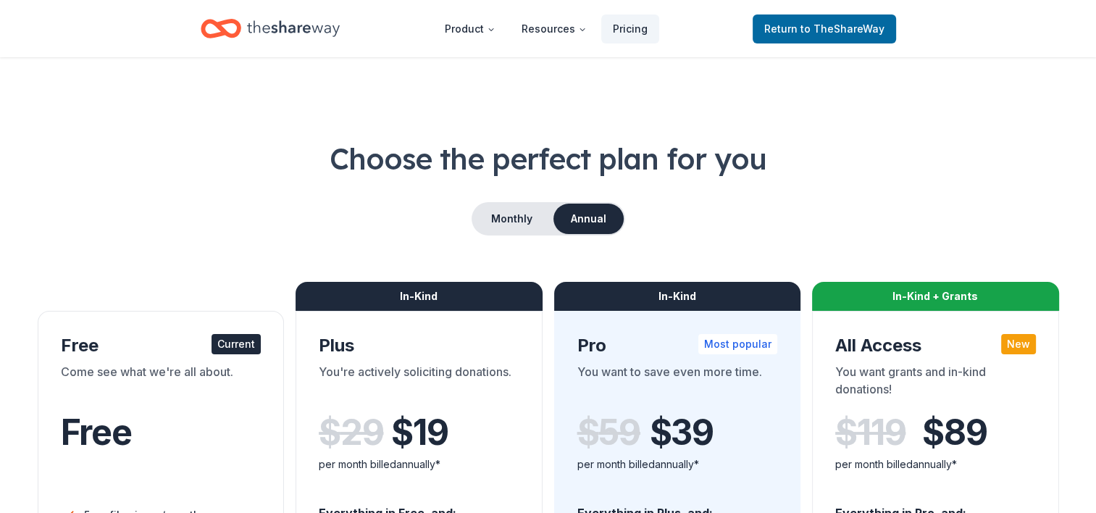
click at [289, 29] on icon "Home" at bounding box center [293, 28] width 93 height 16
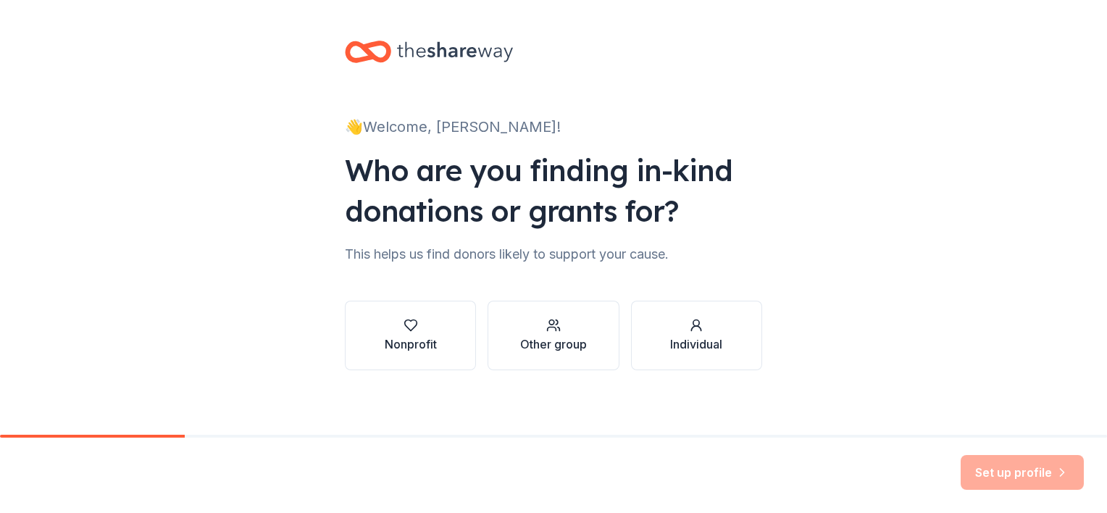
click at [1017, 474] on div "Set up profile" at bounding box center [1021, 472] width 123 height 35
click at [426, 343] on div "Nonprofit" at bounding box center [411, 343] width 52 height 17
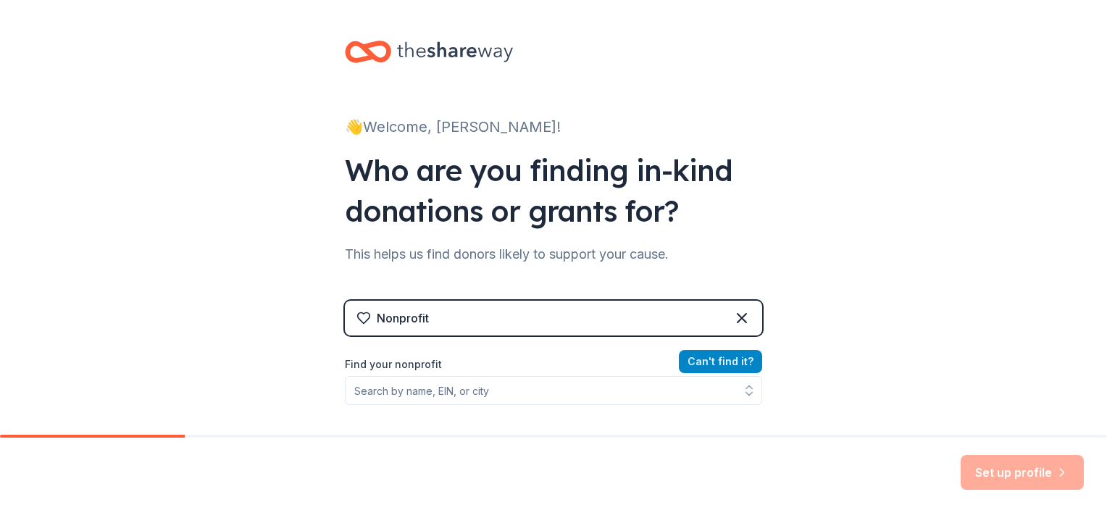
click at [704, 359] on button "Can ' t find it?" at bounding box center [720, 361] width 83 height 23
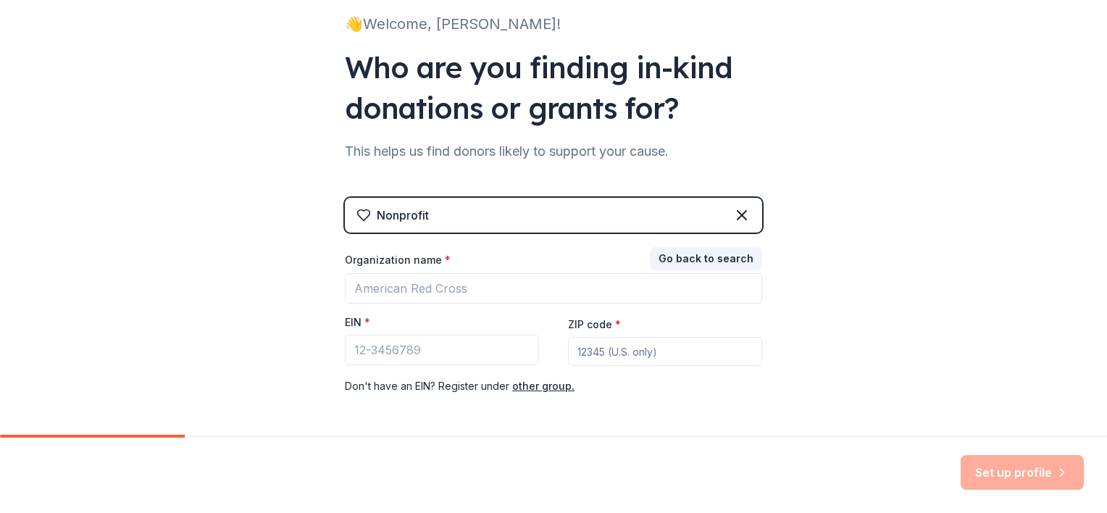
scroll to position [161, 0]
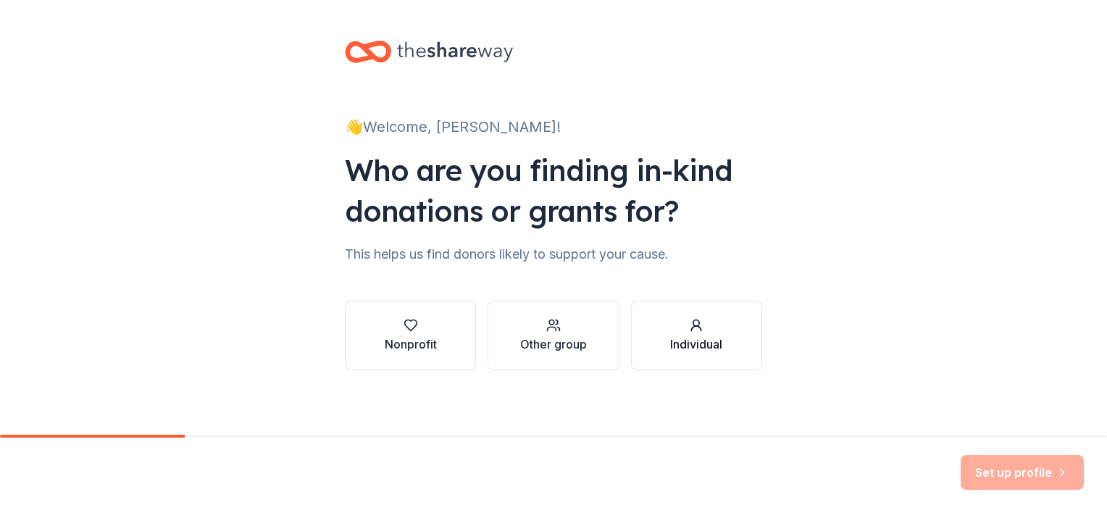
click at [716, 333] on div "Individual" at bounding box center [696, 335] width 52 height 35
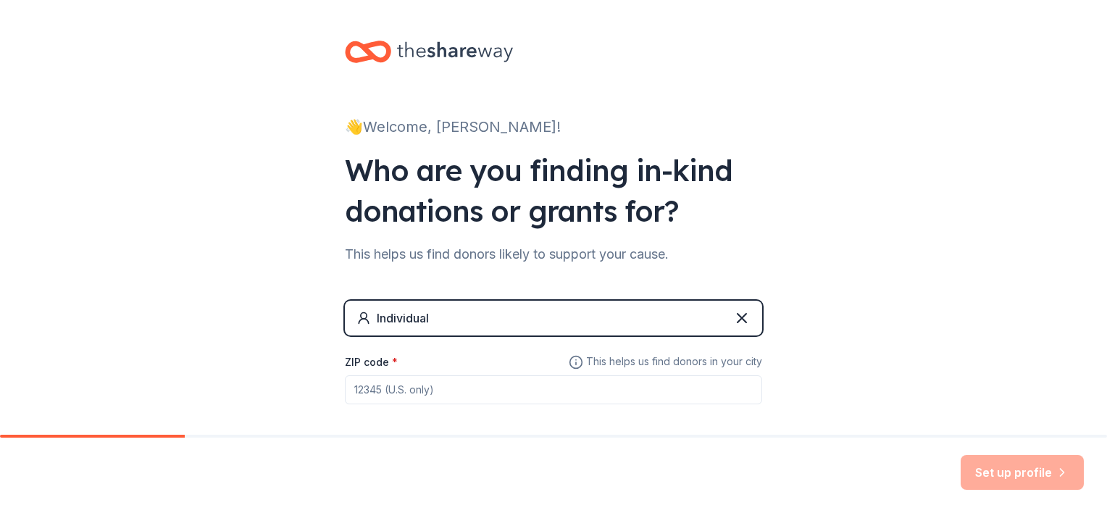
click at [750, 390] on input "ZIP code *" at bounding box center [553, 389] width 417 height 29
type input "89110"
click at [997, 475] on button "Set up profile" at bounding box center [1021, 472] width 123 height 35
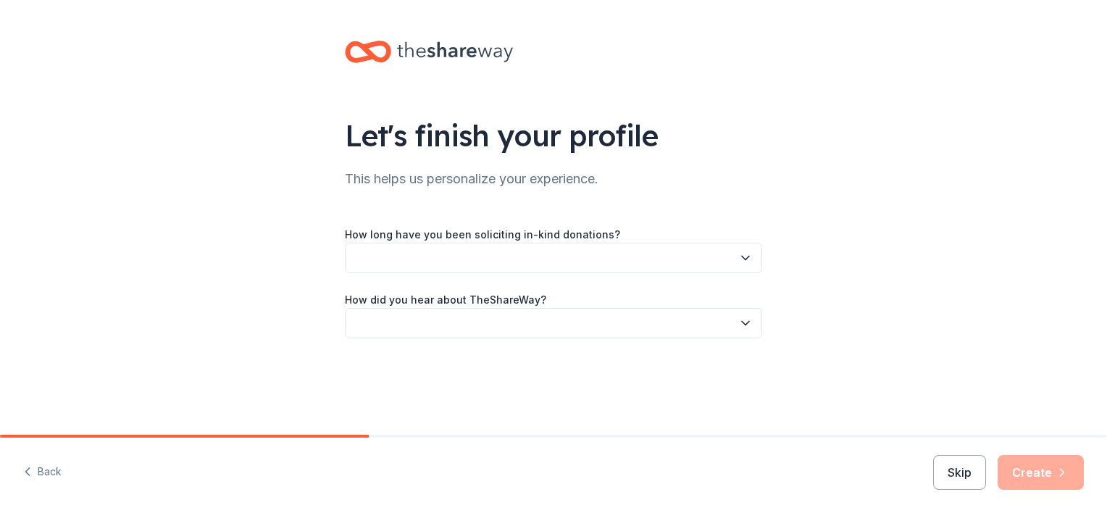
click at [744, 254] on icon "button" at bounding box center [745, 258] width 14 height 14
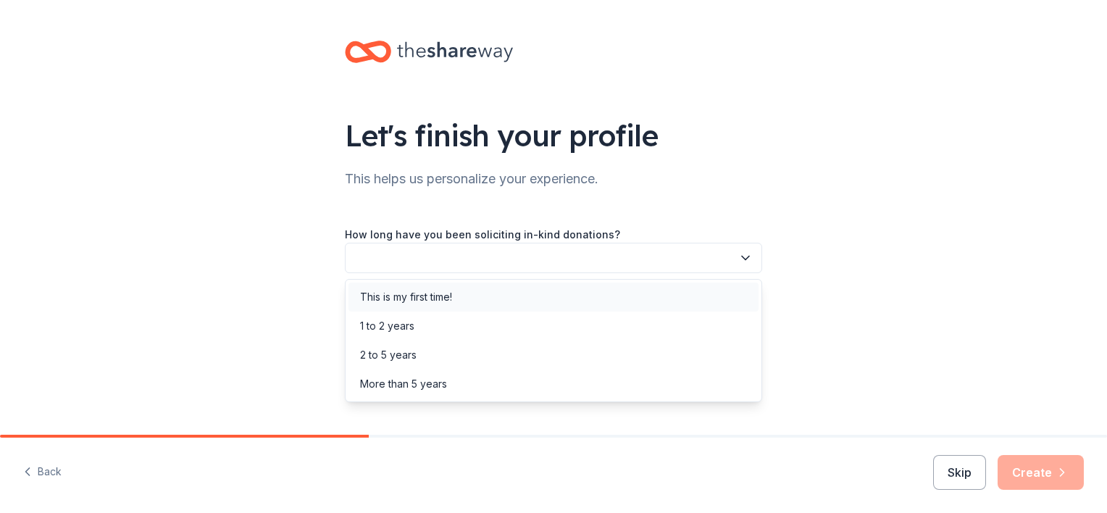
click at [701, 290] on div "This is my first time!" at bounding box center [553, 296] width 410 height 29
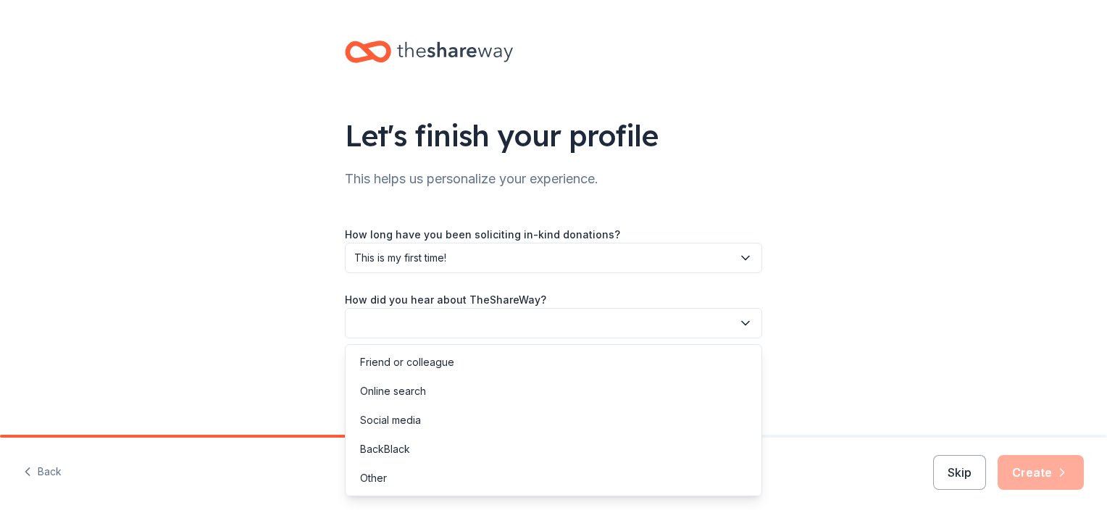
click at [750, 324] on icon "button" at bounding box center [745, 323] width 14 height 14
click at [713, 356] on div "Friend or colleague" at bounding box center [553, 362] width 410 height 29
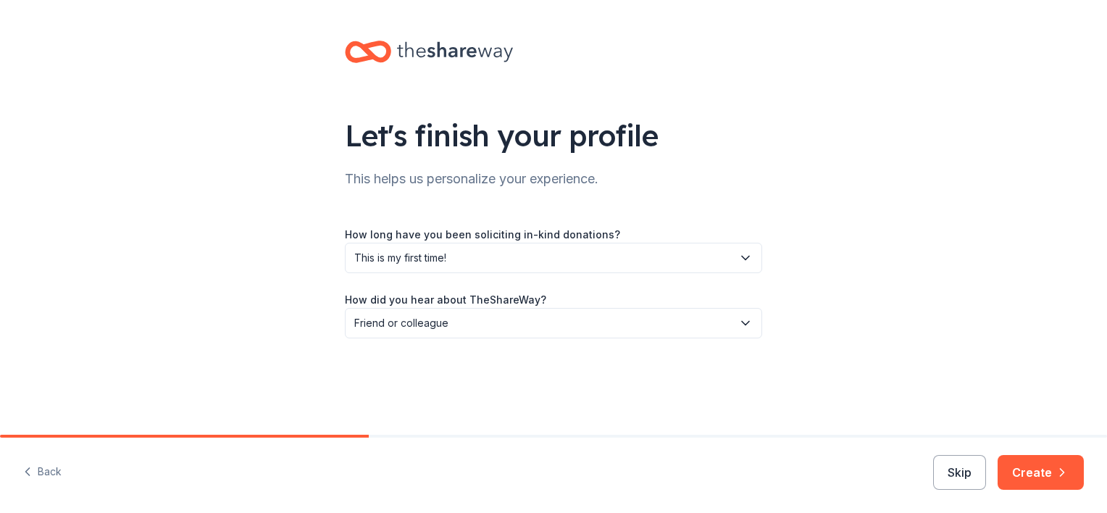
click at [1033, 477] on button "Create" at bounding box center [1040, 472] width 86 height 35
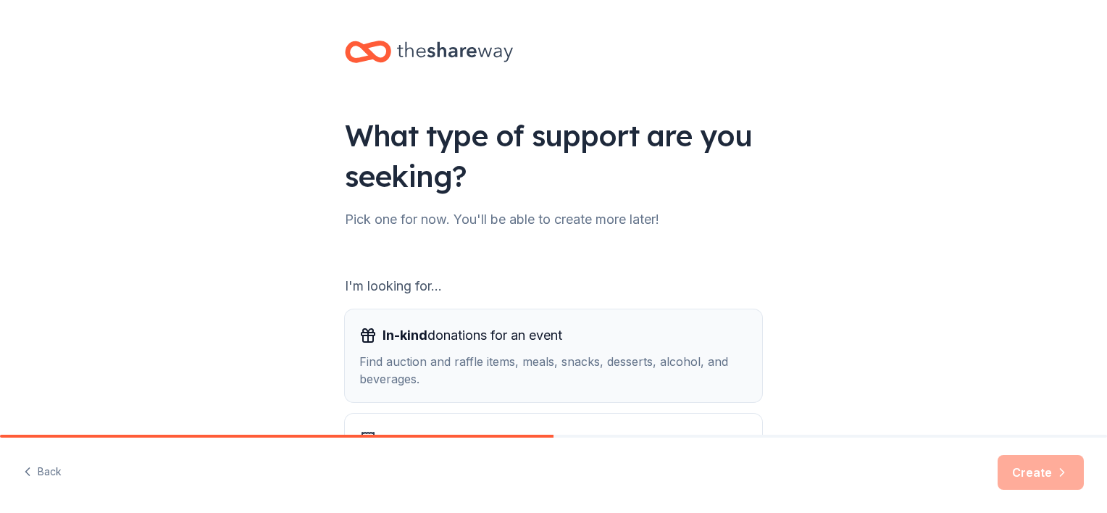
click at [721, 362] on div "Find auction and raffle items, meals, snacks, desserts, alcohol, and beverages." at bounding box center [553, 370] width 388 height 35
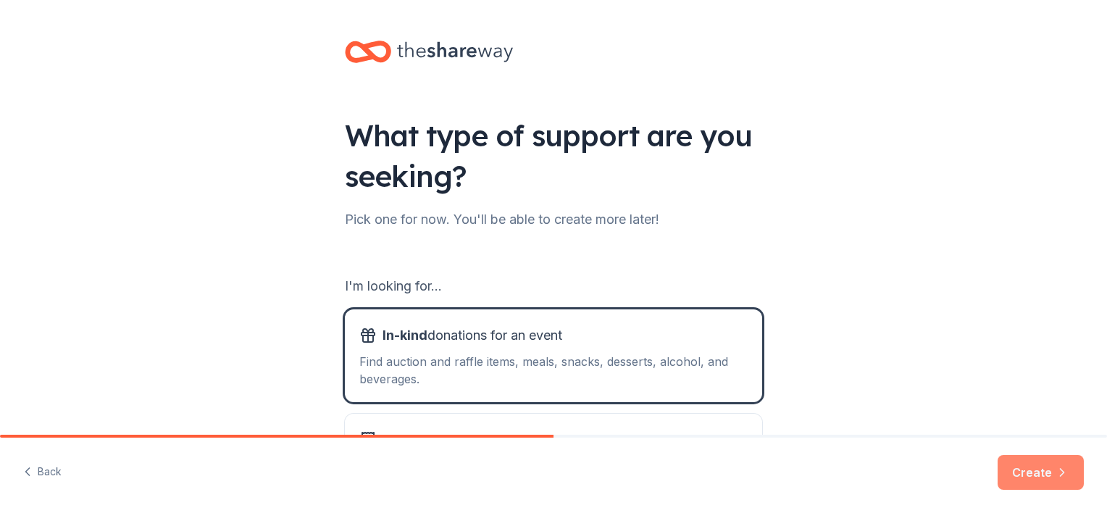
click at [1049, 473] on button "Create" at bounding box center [1040, 472] width 86 height 35
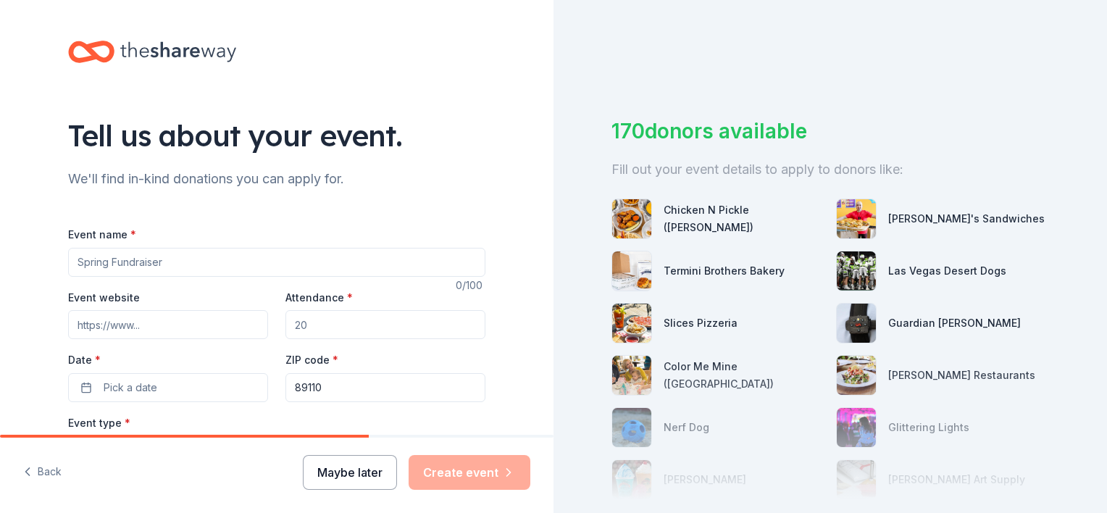
click at [387, 463] on button "Maybe later" at bounding box center [350, 472] width 94 height 35
click at [353, 463] on button "Maybe later" at bounding box center [350, 472] width 94 height 35
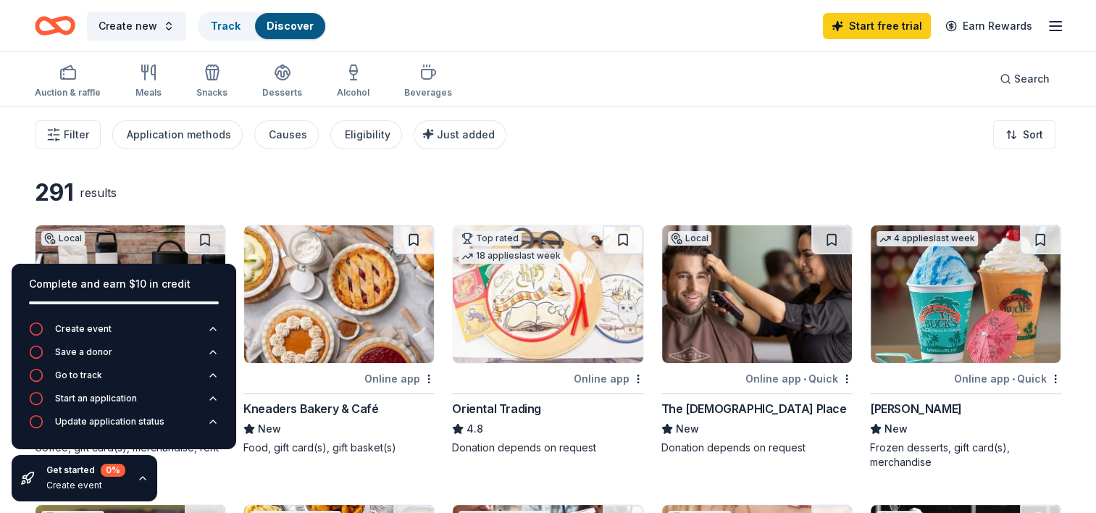
click at [1052, 23] on icon "button" at bounding box center [1054, 25] width 17 height 17
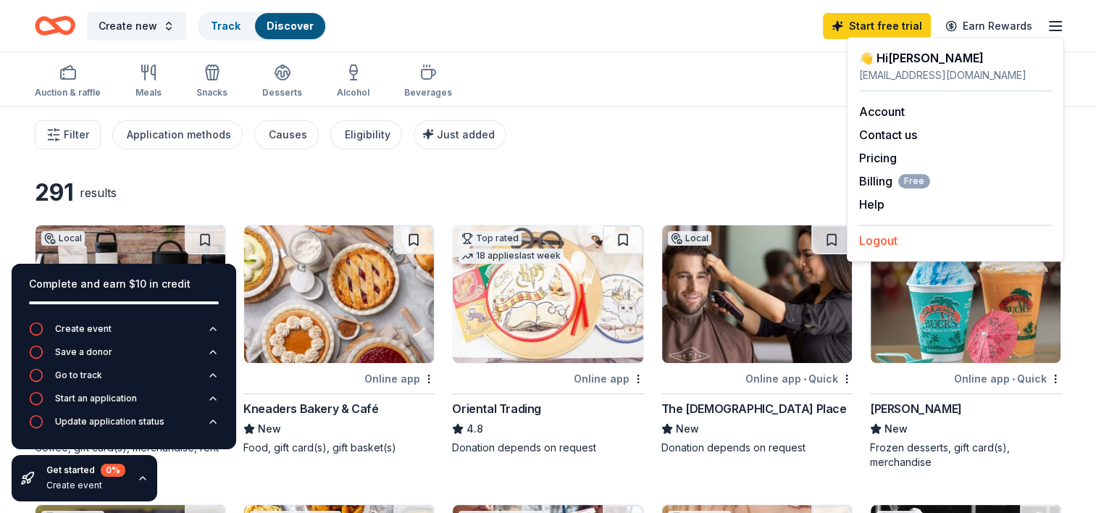
click at [889, 238] on button "Logout" at bounding box center [878, 240] width 38 height 17
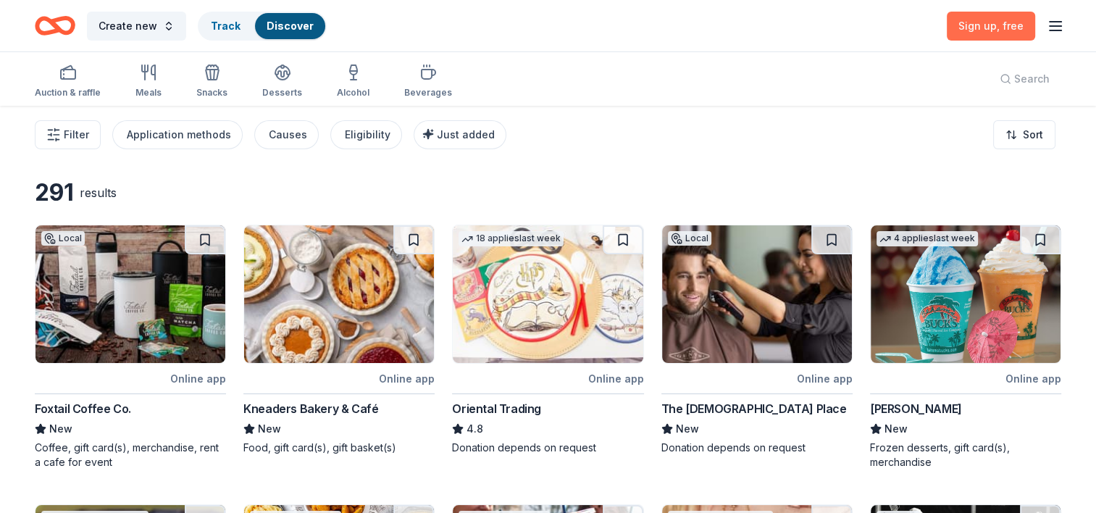
click at [979, 25] on span "Sign up , free" at bounding box center [990, 26] width 65 height 12
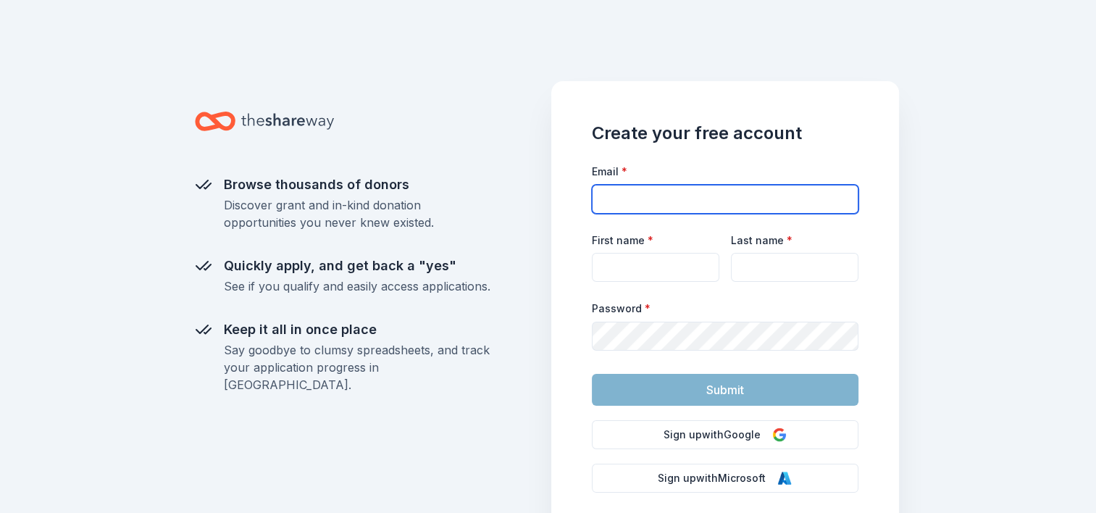
click at [644, 198] on input "Email *" at bounding box center [725, 199] width 267 height 29
click at [617, 201] on input "cityosmc@gmail.com" at bounding box center [725, 199] width 267 height 29
type input "citygirlosmc@gmail.com"
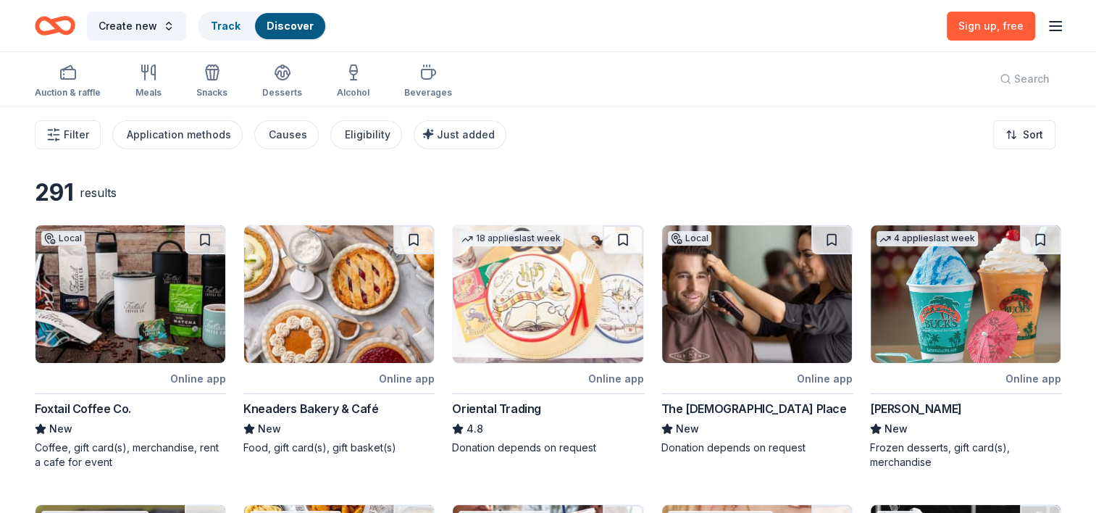
click at [1052, 26] on icon "button" at bounding box center [1054, 25] width 17 height 17
click at [881, 138] on button "Log in" at bounding box center [875, 140] width 33 height 17
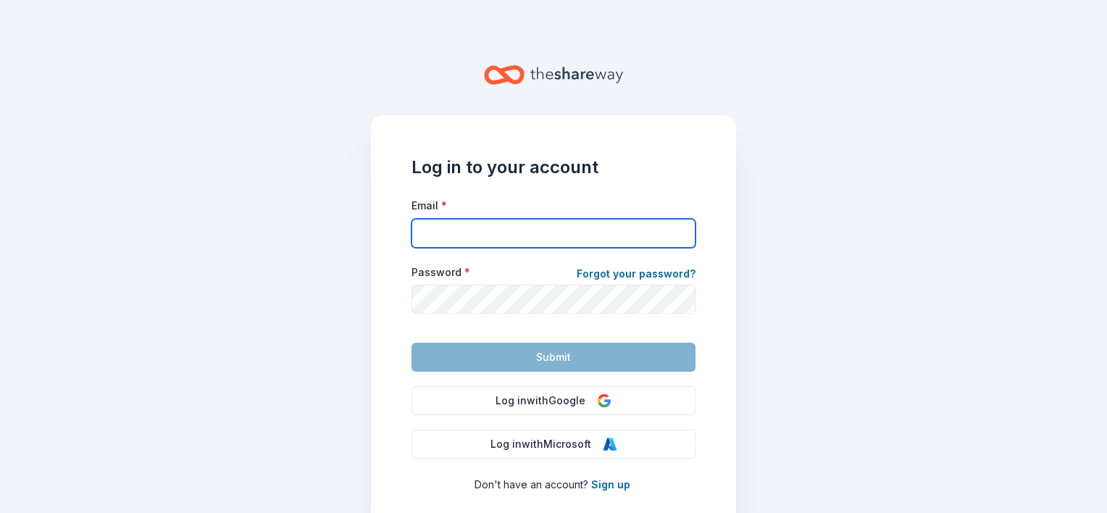
click at [449, 235] on input "Email *" at bounding box center [553, 233] width 284 height 29
type input "citygirlosmc@gmail.com"
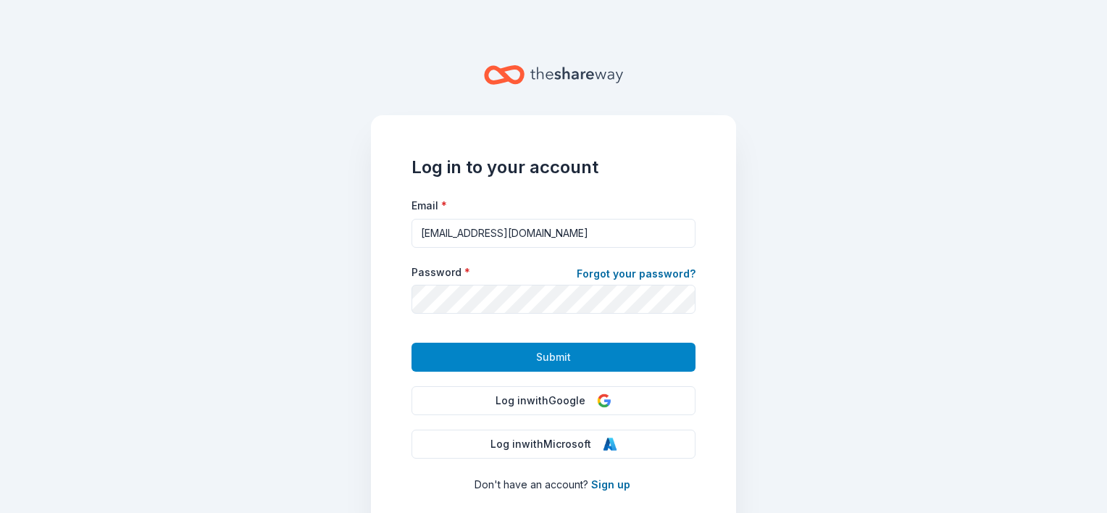
click at [536, 350] on span "Submit" at bounding box center [553, 356] width 35 height 17
